Goal: Task Accomplishment & Management: Use online tool/utility

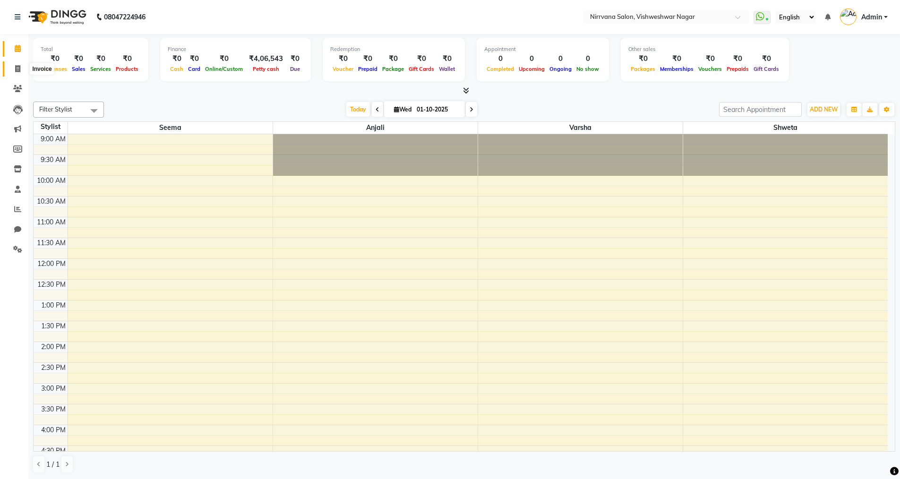
click at [17, 69] on icon at bounding box center [17, 68] width 5 height 7
select select "service"
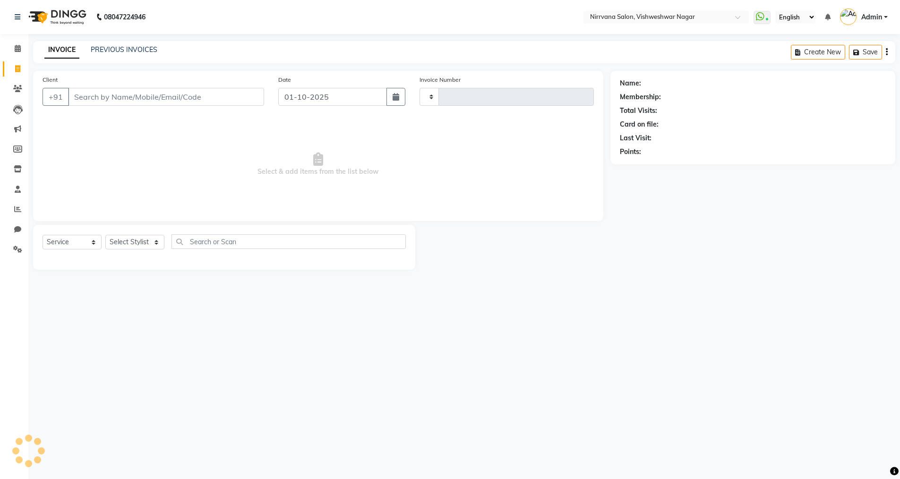
type input "1056"
select select "7167"
drag, startPoint x: 75, startPoint y: 96, endPoint x: 93, endPoint y: 91, distance: 18.7
click at [75, 96] on input "Client" at bounding box center [167, 97] width 198 height 18
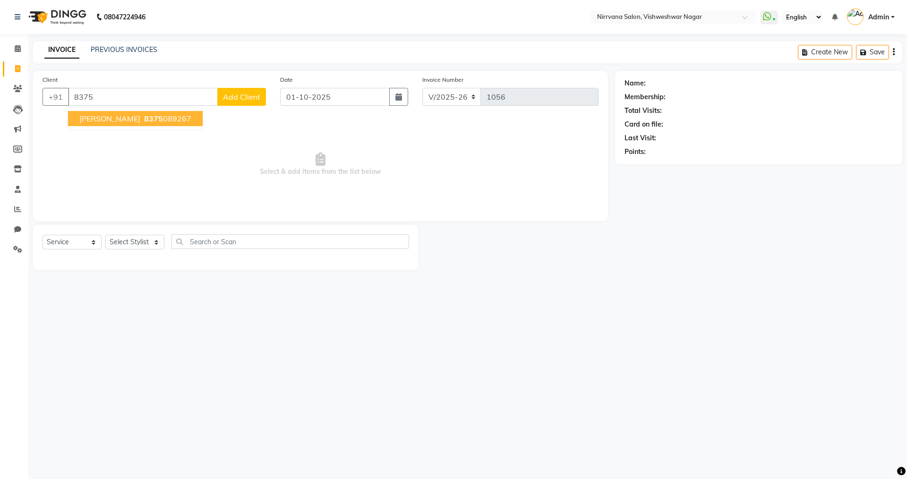
click at [159, 120] on button "[PERSON_NAME] 8375 089267" at bounding box center [135, 118] width 135 height 15
type input "8375089267"
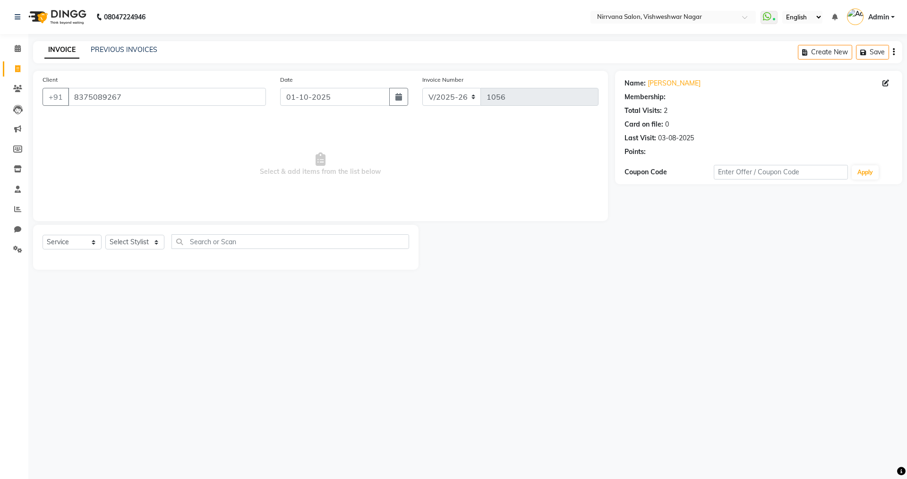
select select "1: Object"
